Goal: Task Accomplishment & Management: Manage account settings

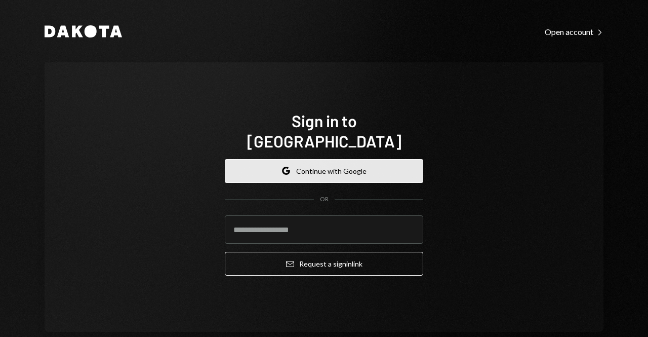
click at [338, 163] on button "Google Continue with Google" at bounding box center [324, 171] width 199 height 24
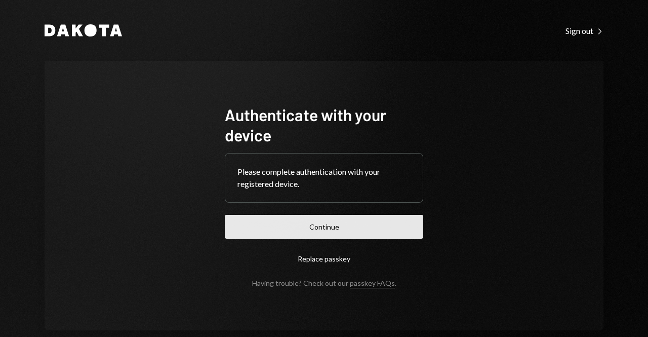
click at [310, 224] on button "Continue" at bounding box center [324, 227] width 199 height 24
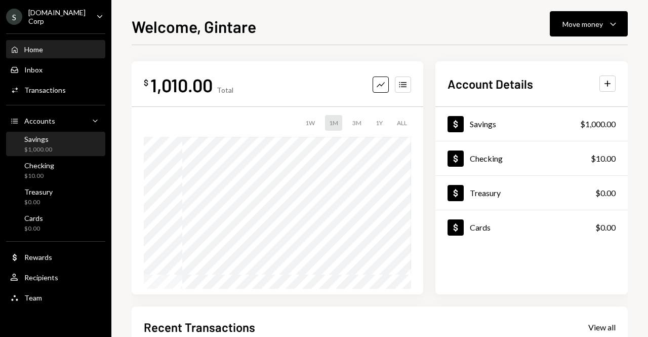
click at [66, 144] on div "Savings $1,000.00" at bounding box center [55, 144] width 91 height 19
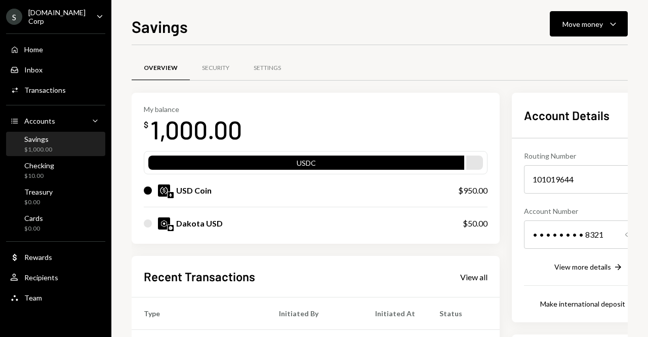
click at [362, 224] on div "Dakota USD" at bounding box center [293, 223] width 299 height 12
click at [152, 224] on div "Dakota USD" at bounding box center [293, 223] width 299 height 12
click at [150, 223] on div at bounding box center [148, 223] width 8 height 8
click at [147, 223] on div at bounding box center [148, 223] width 8 height 8
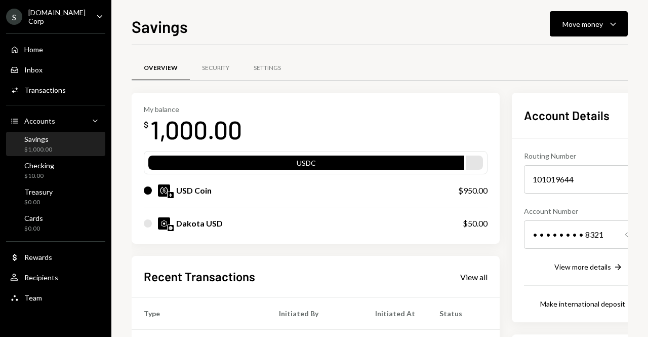
click at [188, 227] on div "Dakota USD" at bounding box center [199, 223] width 47 height 12
click at [145, 224] on div at bounding box center [148, 223] width 8 height 8
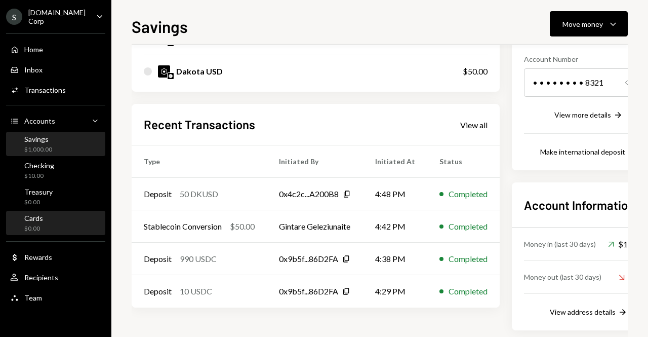
click at [50, 224] on div "Cards $0.00" at bounding box center [55, 223] width 91 height 19
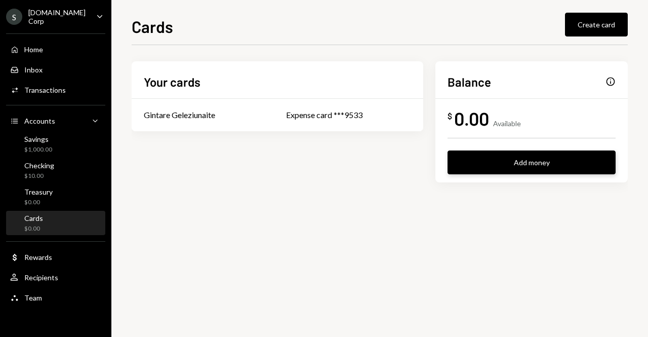
click at [510, 158] on button "Add money" at bounding box center [532, 162] width 168 height 24
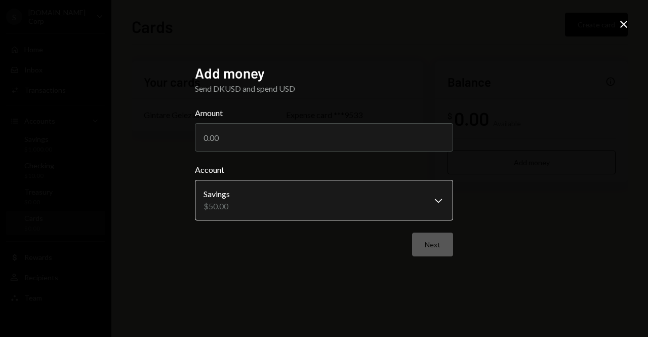
click at [310, 201] on body "**********" at bounding box center [324, 168] width 648 height 337
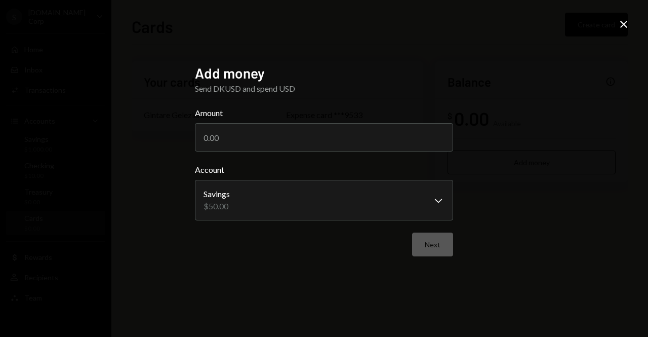
click at [438, 249] on div "Next" at bounding box center [324, 245] width 258 height 24
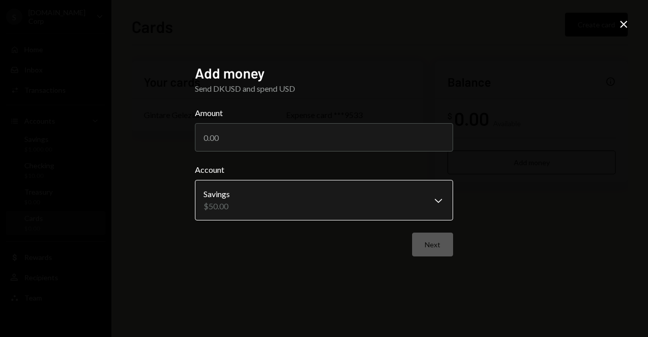
click at [362, 192] on body "**********" at bounding box center [324, 168] width 648 height 337
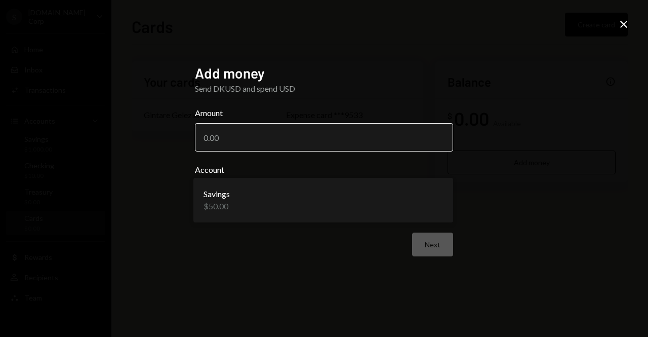
click at [295, 127] on input "Amount" at bounding box center [324, 137] width 258 height 28
click at [295, 137] on input "Amount" at bounding box center [324, 137] width 258 height 28
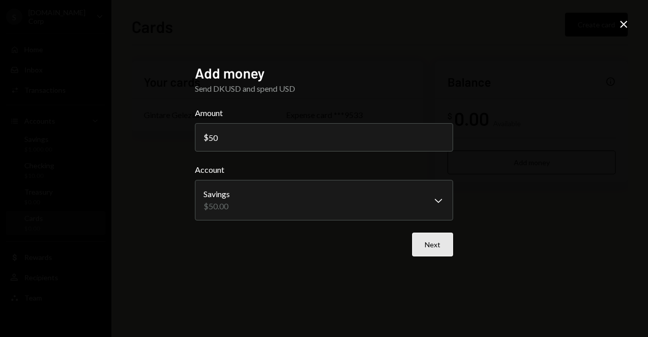
type input "50"
click at [429, 248] on button "Next" at bounding box center [432, 245] width 41 height 24
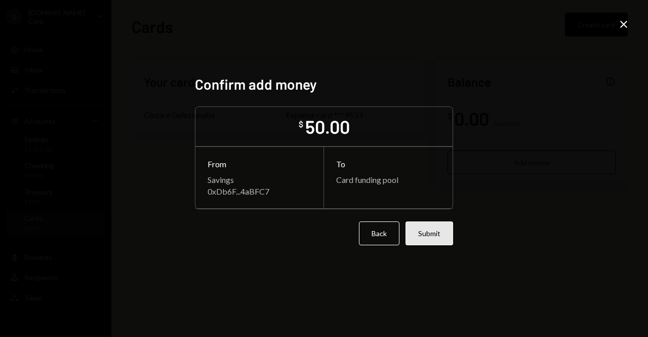
click at [434, 234] on button "Submit" at bounding box center [430, 233] width 48 height 24
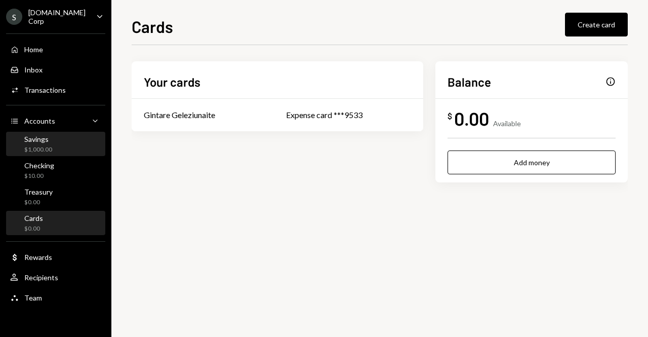
click at [54, 147] on div "Savings $1,000.00" at bounding box center [55, 144] width 91 height 19
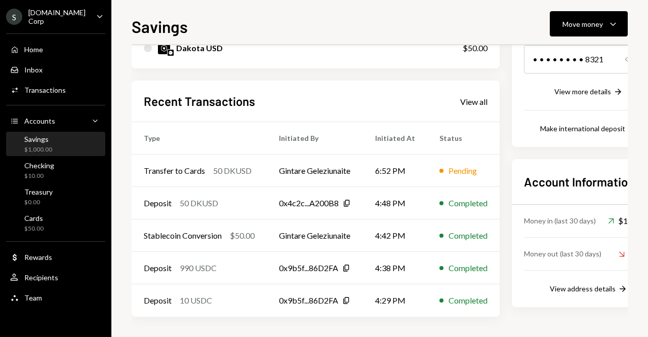
scroll to position [166, 0]
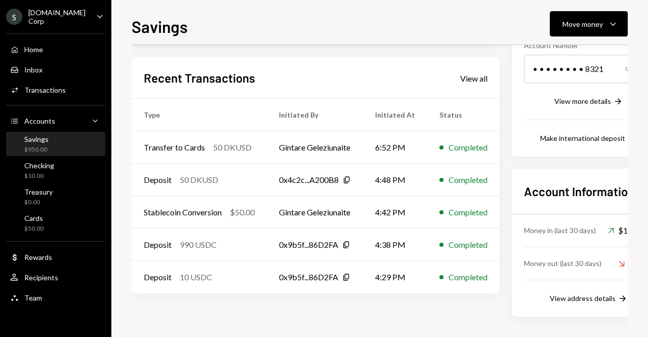
click at [57, 136] on div "Savings $950.00" at bounding box center [55, 144] width 91 height 19
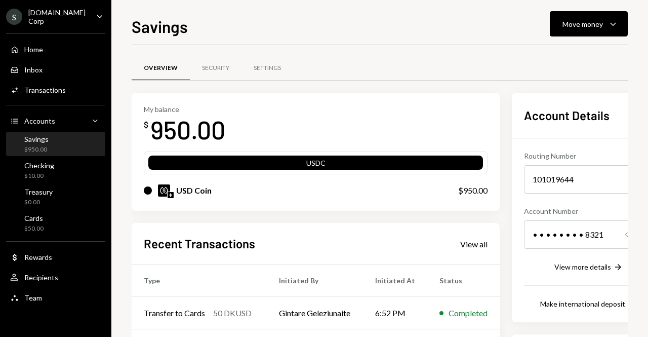
click at [50, 143] on div "Savings $950.00" at bounding box center [55, 144] width 91 height 19
click at [313, 163] on div "USDC" at bounding box center [315, 165] width 335 height 14
click at [582, 26] on div "Move money" at bounding box center [583, 24] width 41 height 11
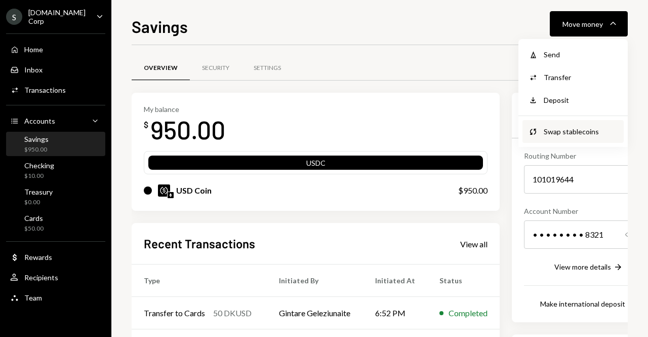
click at [583, 132] on div "Swap stablecoins" at bounding box center [581, 131] width 74 height 11
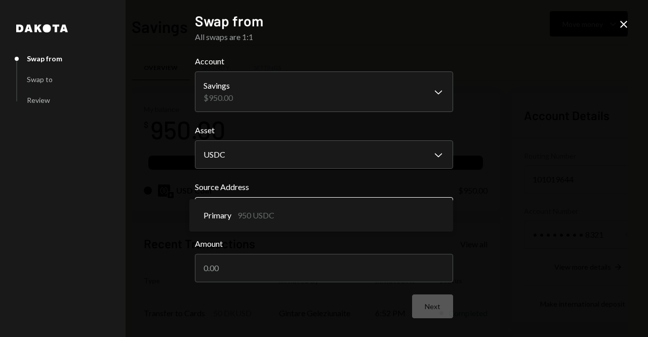
click at [287, 208] on body "S Sport.Fun Corp Caret Down Home Home Inbox Inbox Activities Transactions Accou…" at bounding box center [324, 168] width 648 height 337
click at [303, 156] on body "S Sport.Fun Corp Caret Down Home Home Inbox Inbox Activities Transactions Accou…" at bounding box center [324, 168] width 648 height 337
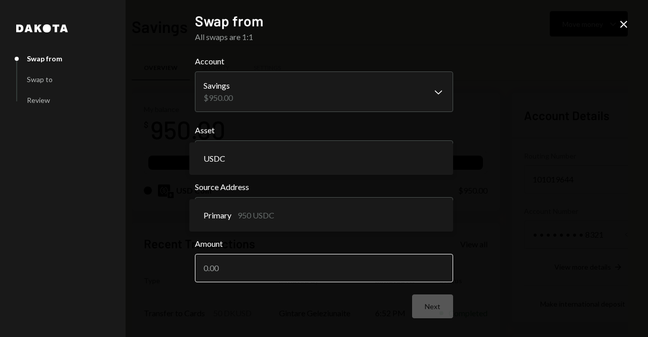
click at [372, 264] on input "Amount" at bounding box center [324, 268] width 258 height 28
click at [361, 258] on input "Amount" at bounding box center [324, 268] width 258 height 28
click at [240, 275] on input "Amount" at bounding box center [324, 268] width 258 height 28
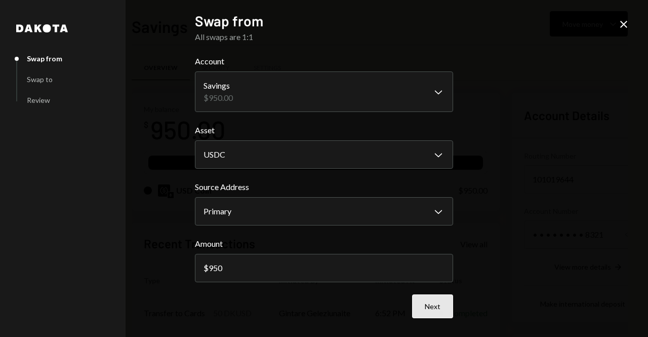
type input "950"
click at [443, 306] on button "Next" at bounding box center [432, 306] width 41 height 24
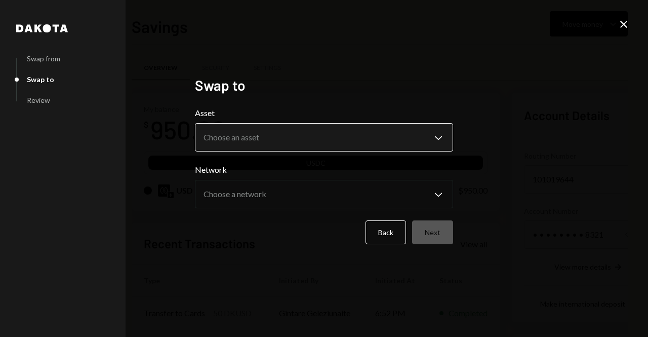
click at [349, 140] on body "S Sport.Fun Corp Caret Down Home Home Inbox Inbox Activities Transactions Accou…" at bounding box center [324, 168] width 648 height 337
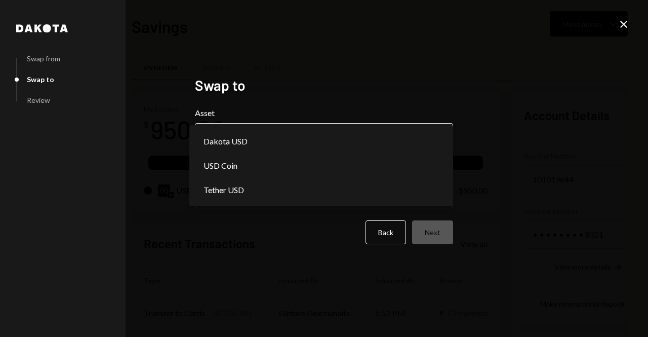
select select "*****"
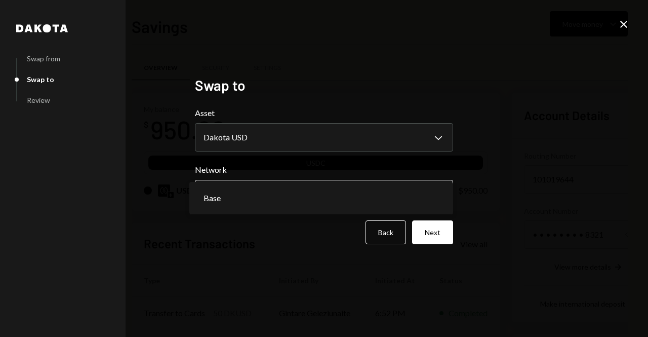
click at [330, 194] on body "S Sport.Fun Corp Caret Down Home Home Inbox Inbox Activities Transactions Accou…" at bounding box center [324, 168] width 648 height 337
click at [444, 233] on button "Next" at bounding box center [432, 232] width 41 height 24
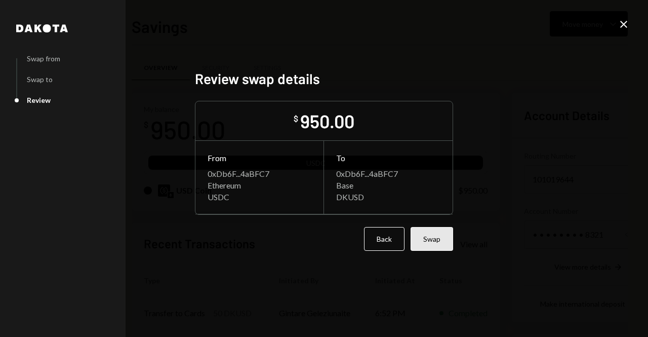
click at [441, 242] on button "Swap" at bounding box center [432, 239] width 43 height 24
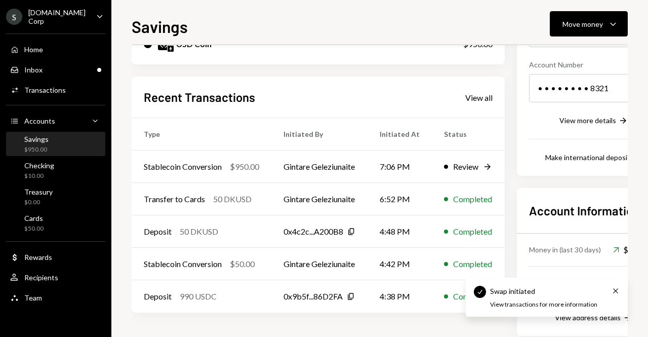
scroll to position [152, 0]
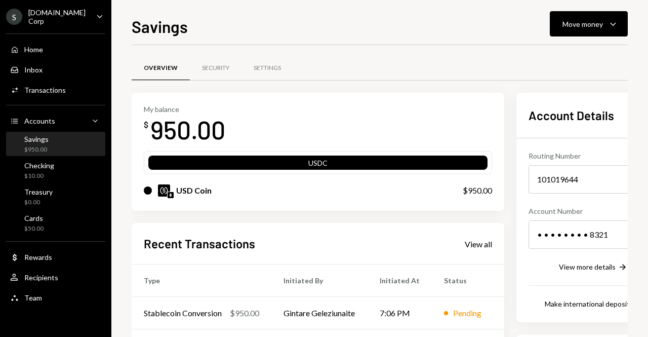
scroll to position [101, 0]
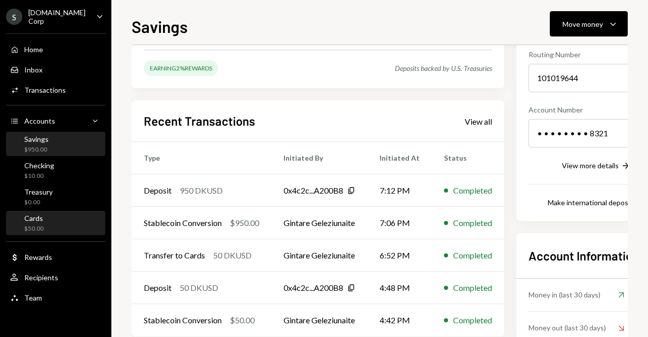
click at [48, 215] on div "Cards $50.00" at bounding box center [55, 223] width 91 height 19
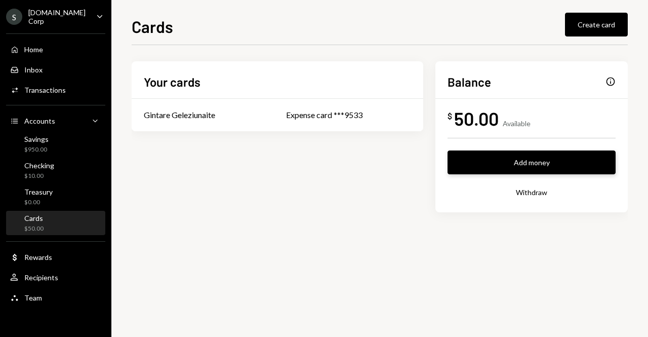
click at [515, 160] on button "Add money" at bounding box center [532, 162] width 168 height 24
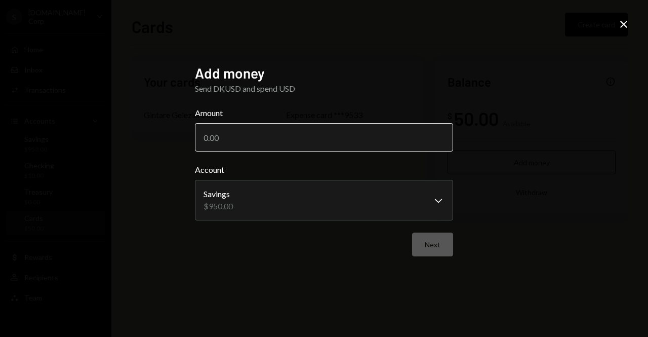
click at [269, 142] on input "Amount" at bounding box center [324, 137] width 258 height 28
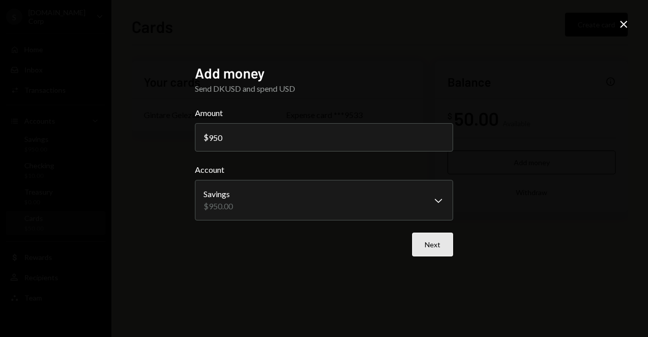
type input "950"
click at [442, 249] on button "Next" at bounding box center [432, 245] width 41 height 24
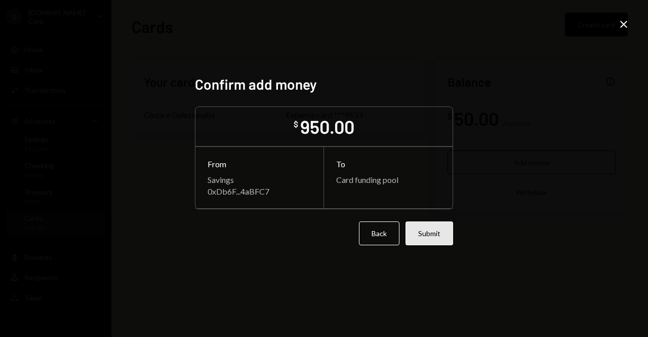
click at [435, 233] on button "Submit" at bounding box center [430, 233] width 48 height 24
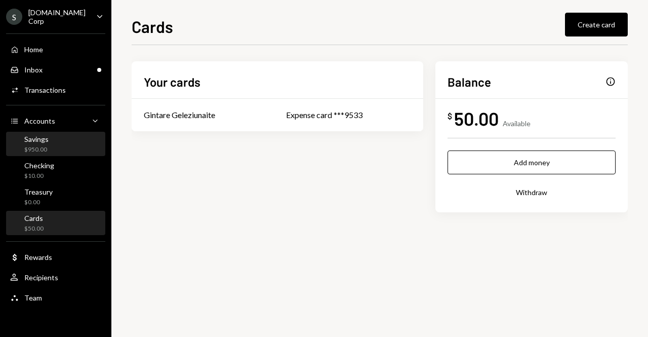
click at [57, 137] on div "Savings $950.00" at bounding box center [55, 144] width 91 height 19
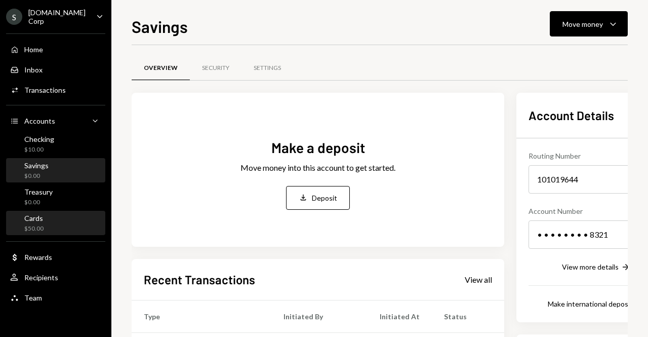
click at [50, 221] on div "Cards $50.00" at bounding box center [55, 223] width 91 height 19
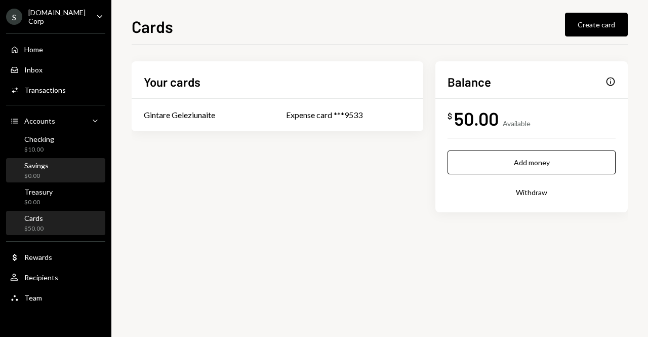
click at [42, 168] on div "Savings" at bounding box center [36, 165] width 24 height 9
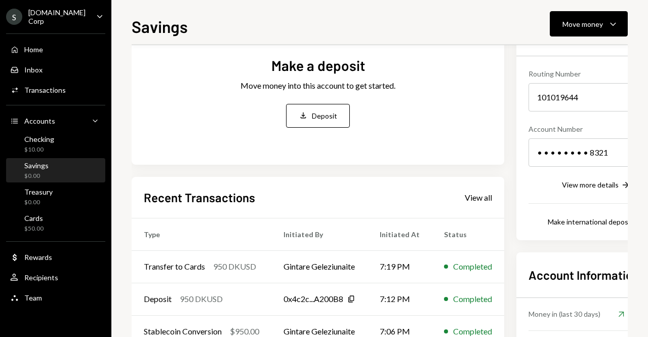
scroll to position [178, 0]
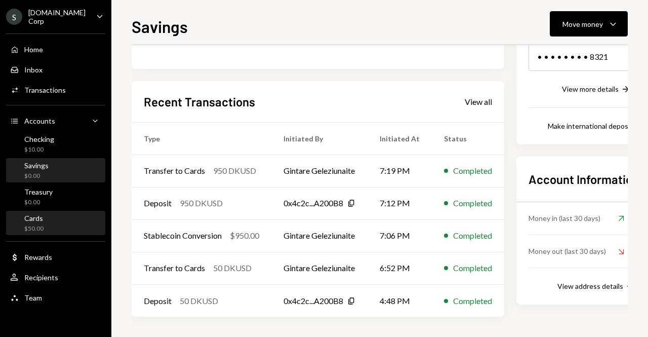
click at [54, 223] on div "Cards $50.00" at bounding box center [55, 223] width 91 height 19
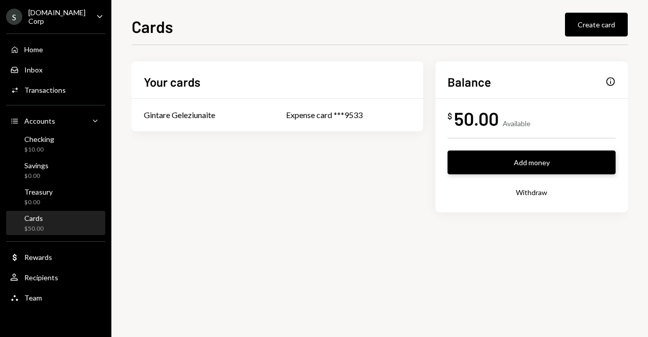
click at [525, 165] on button "Add money" at bounding box center [532, 162] width 168 height 24
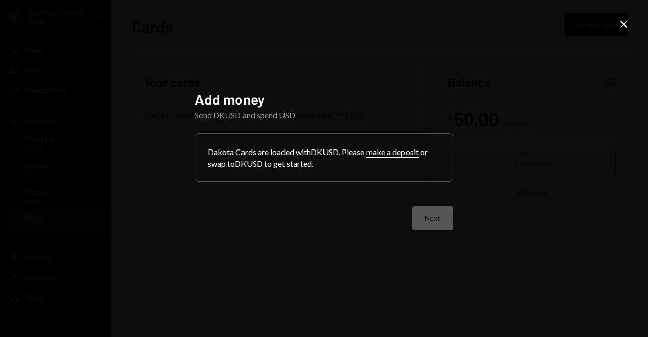
click at [623, 28] on icon "Close" at bounding box center [624, 24] width 12 height 12
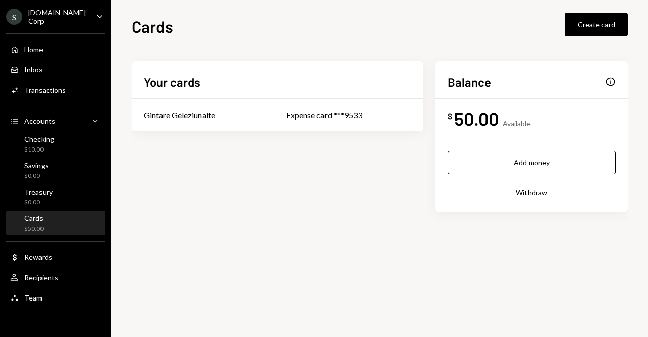
click at [57, 219] on div "Cards $50.00" at bounding box center [55, 223] width 91 height 19
click at [58, 172] on div "Savings $0.00" at bounding box center [55, 170] width 91 height 19
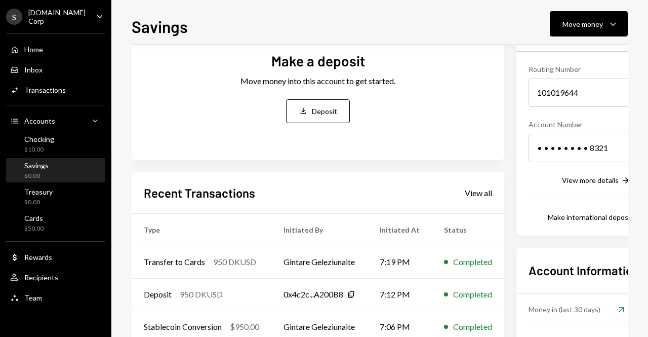
scroll to position [152, 0]
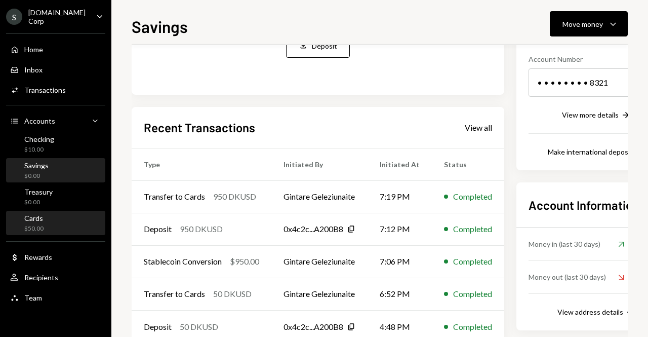
click at [39, 220] on div "Cards" at bounding box center [33, 218] width 19 height 9
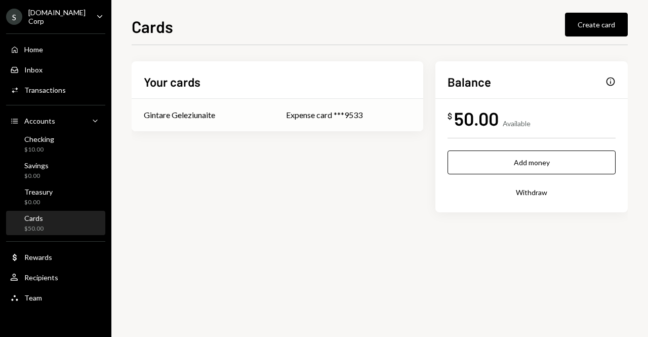
click at [337, 118] on div "Expense card ***9533" at bounding box center [348, 115] width 125 height 12
click at [43, 168] on div "Savings" at bounding box center [36, 165] width 24 height 9
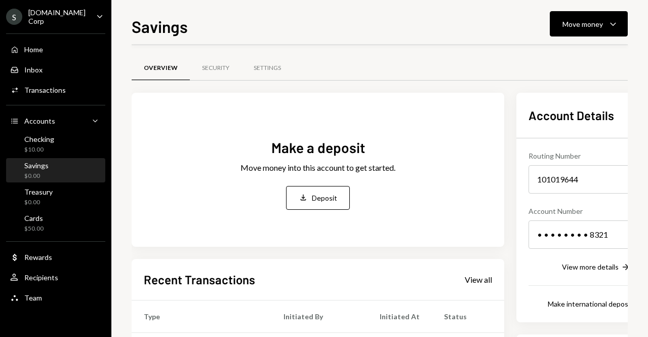
scroll to position [152, 0]
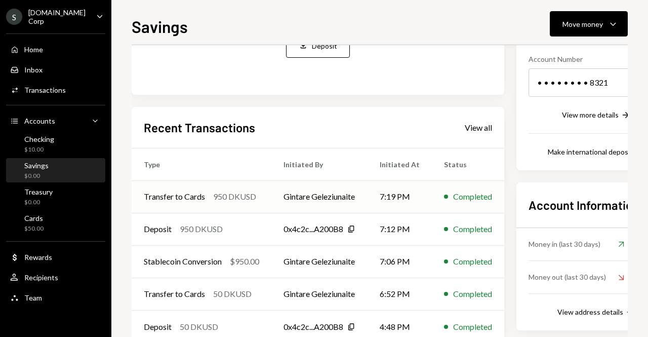
click at [469, 194] on div "Completed" at bounding box center [472, 196] width 39 height 12
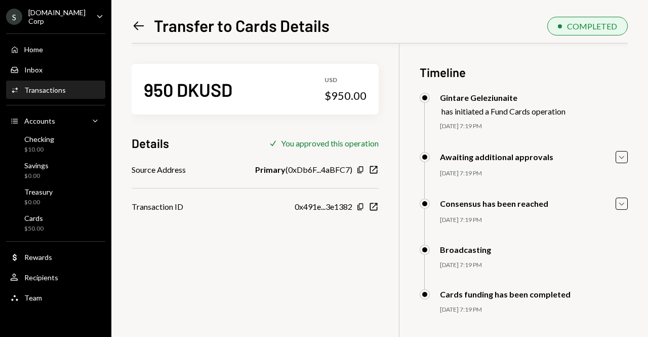
scroll to position [44, 0]
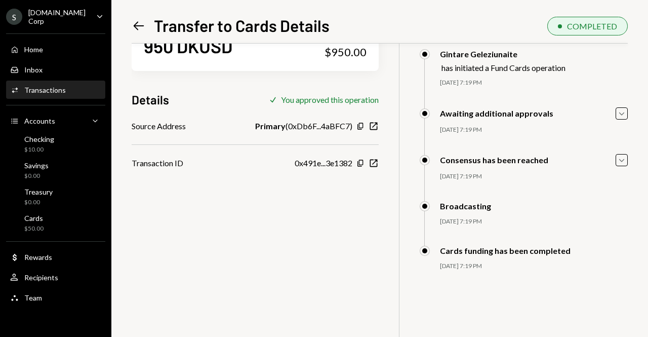
click at [469, 254] on div "Cards funding has been completed" at bounding box center [505, 251] width 131 height 10
click at [30, 214] on div "Cards" at bounding box center [33, 218] width 19 height 9
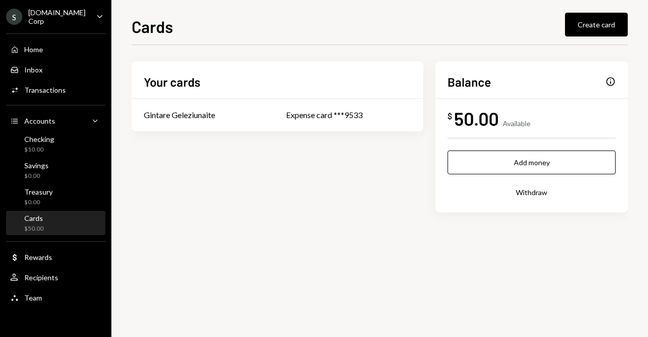
click at [518, 124] on div "Available" at bounding box center [517, 123] width 28 height 9
click at [223, 113] on div "Gintare Geleziunaite" at bounding box center [203, 115] width 118 height 12
click at [350, 119] on div "Expense card ***9533" at bounding box center [348, 115] width 125 height 12
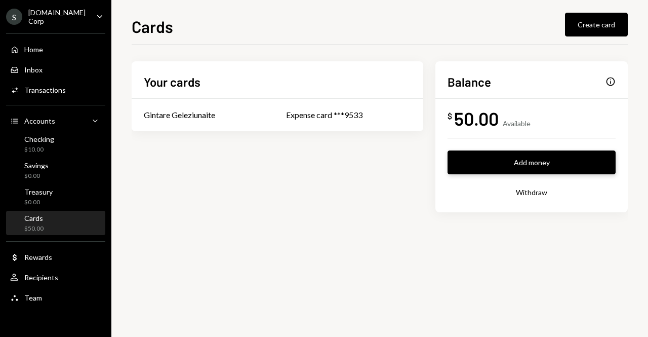
click at [506, 165] on button "Add money" at bounding box center [532, 162] width 168 height 24
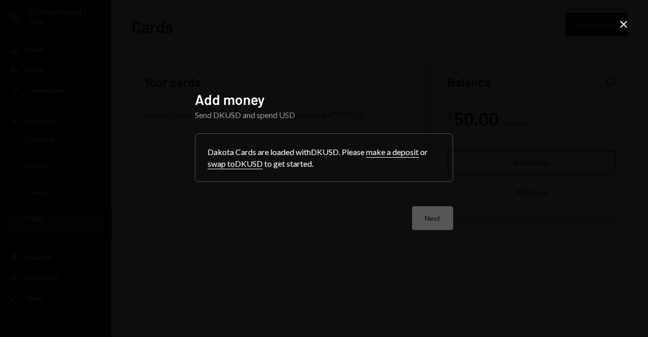
click at [407, 155] on button "make a deposit" at bounding box center [392, 152] width 53 height 11
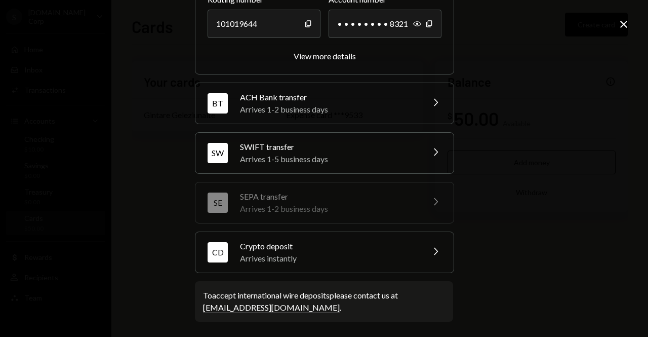
scroll to position [157, 0]
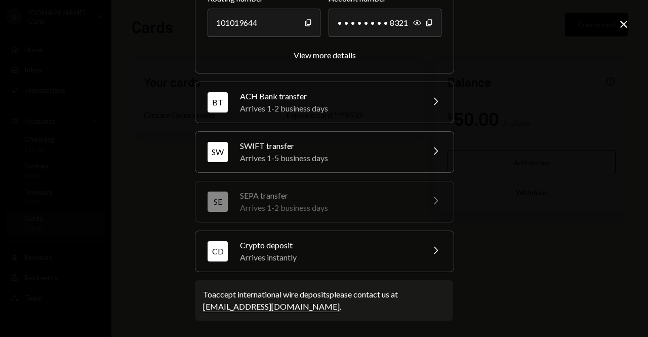
click at [282, 251] on div "Arrives instantly" at bounding box center [328, 257] width 177 height 12
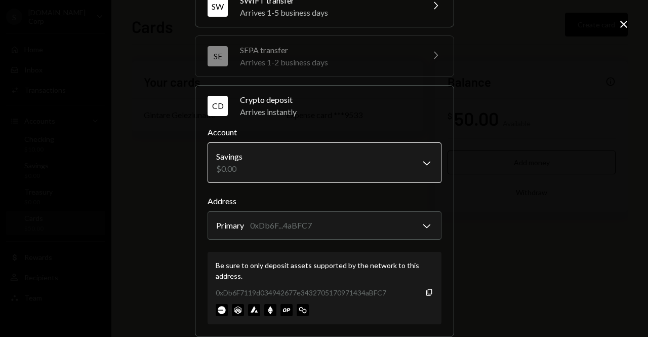
click at [286, 168] on body "**********" at bounding box center [324, 168] width 648 height 337
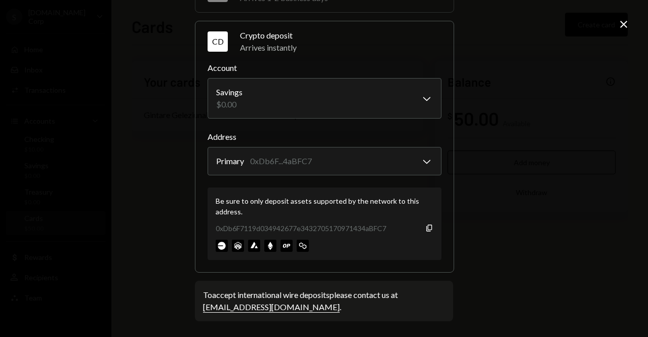
scroll to position [0, 0]
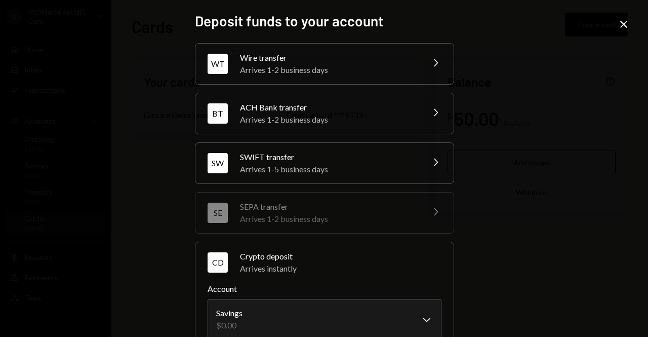
click at [631, 22] on div "**********" at bounding box center [324, 168] width 648 height 337
click at [625, 26] on icon at bounding box center [624, 24] width 7 height 7
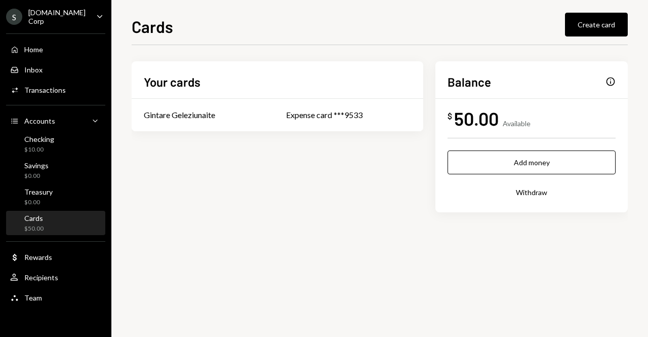
click at [64, 222] on div "Cards $50.00" at bounding box center [55, 223] width 91 height 19
click at [39, 46] on div "Home" at bounding box center [33, 49] width 19 height 9
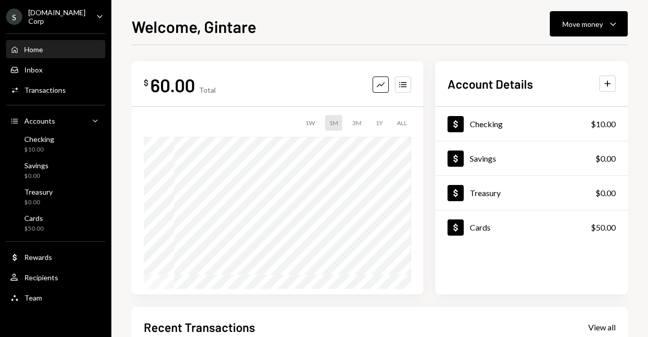
scroll to position [203, 0]
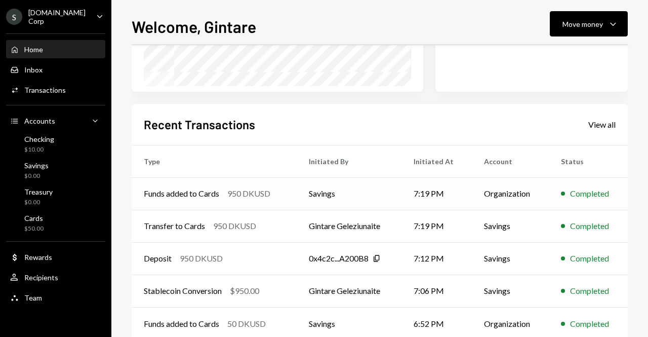
click at [500, 193] on td "Organization" at bounding box center [510, 193] width 77 height 32
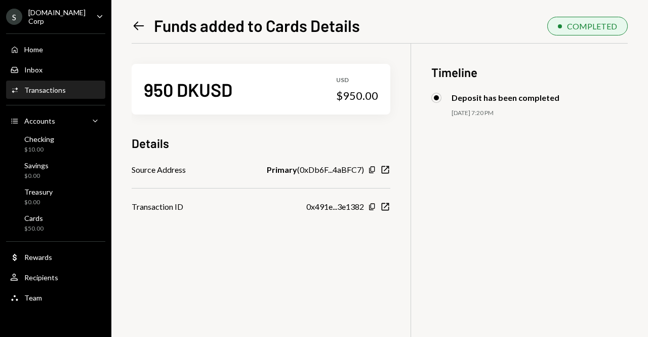
click at [367, 100] on div "$950.00" at bounding box center [357, 96] width 42 height 14
click at [56, 218] on div "Cards $50.00" at bounding box center [55, 223] width 91 height 19
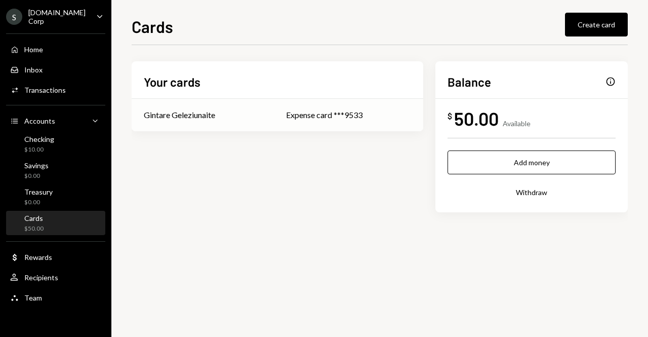
click at [231, 114] on div "Gintare Geleziunaite" at bounding box center [203, 115] width 118 height 12
click at [59, 167] on div "Savings $0.00" at bounding box center [55, 170] width 91 height 19
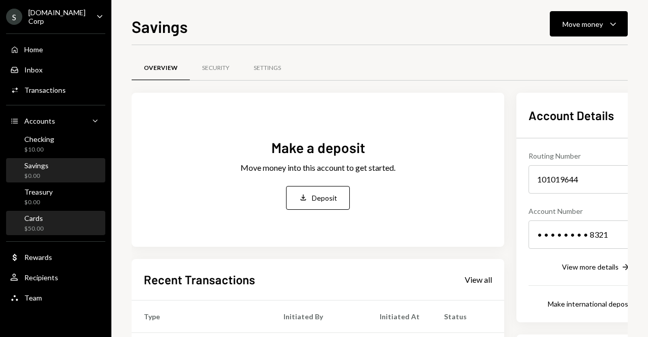
click at [73, 216] on div "Cards $50.00" at bounding box center [55, 223] width 91 height 19
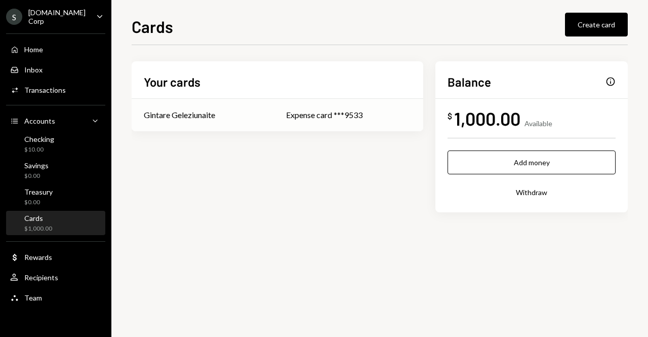
click at [362, 111] on div "Expense card ***9533" at bounding box center [348, 115] width 125 height 12
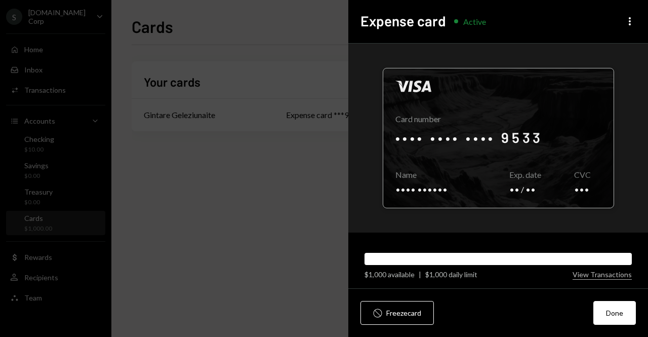
click at [577, 97] on div at bounding box center [498, 137] width 230 height 139
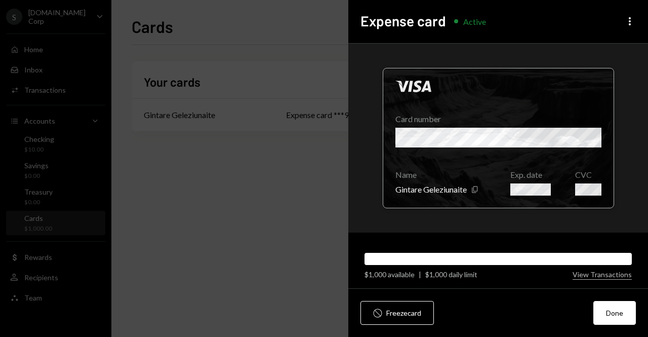
click at [593, 138] on div at bounding box center [498, 137] width 230 height 139
click at [535, 152] on div at bounding box center [498, 137] width 230 height 139
